Goal: Download file/media

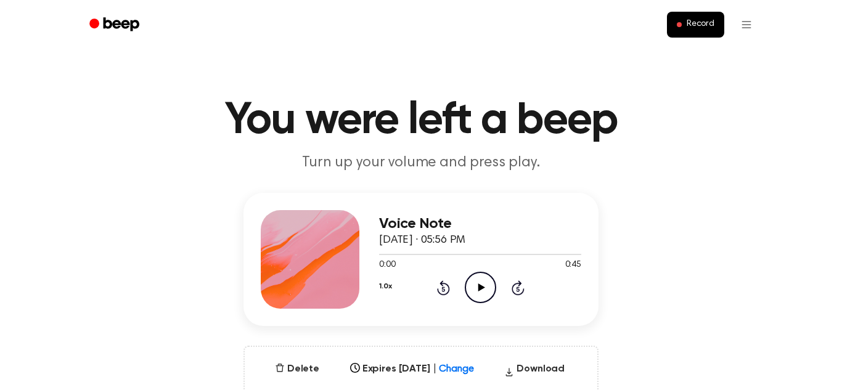
click at [482, 295] on icon "Play Audio" at bounding box center [480, 287] width 31 height 31
click at [484, 303] on circle at bounding box center [481, 288] width 30 height 30
click at [482, 296] on icon "Play Audio" at bounding box center [480, 287] width 31 height 31
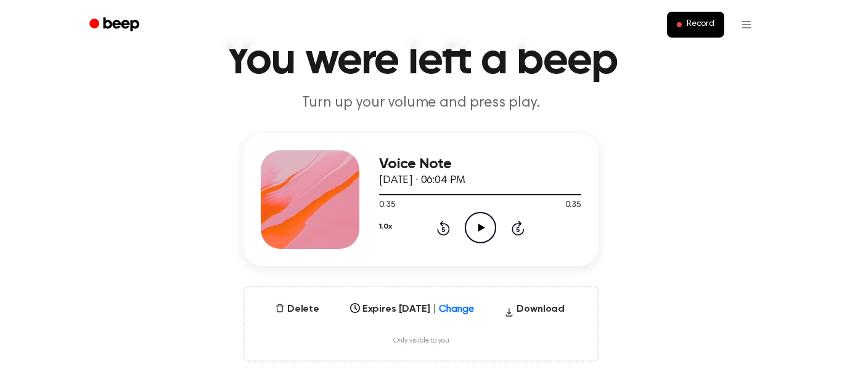
scroll to position [65, 0]
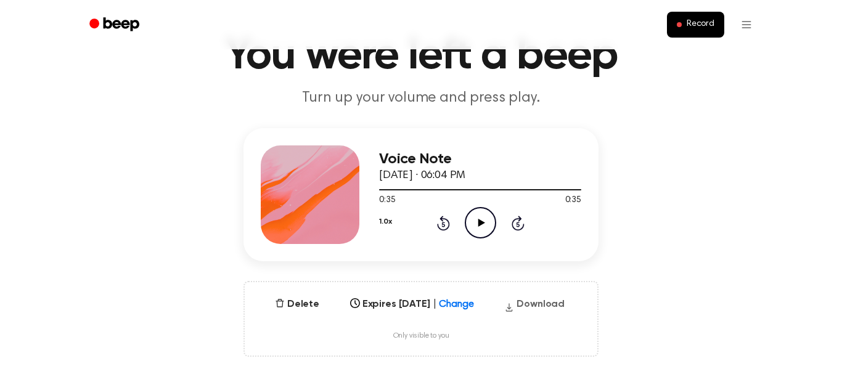
click at [561, 309] on button "Download" at bounding box center [535, 307] width 70 height 20
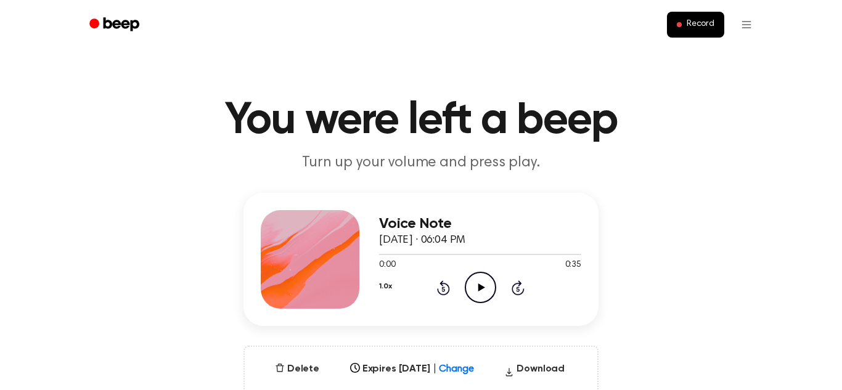
click at [485, 286] on icon "Play Audio" at bounding box center [480, 287] width 31 height 31
